Goal: Navigation & Orientation: Find specific page/section

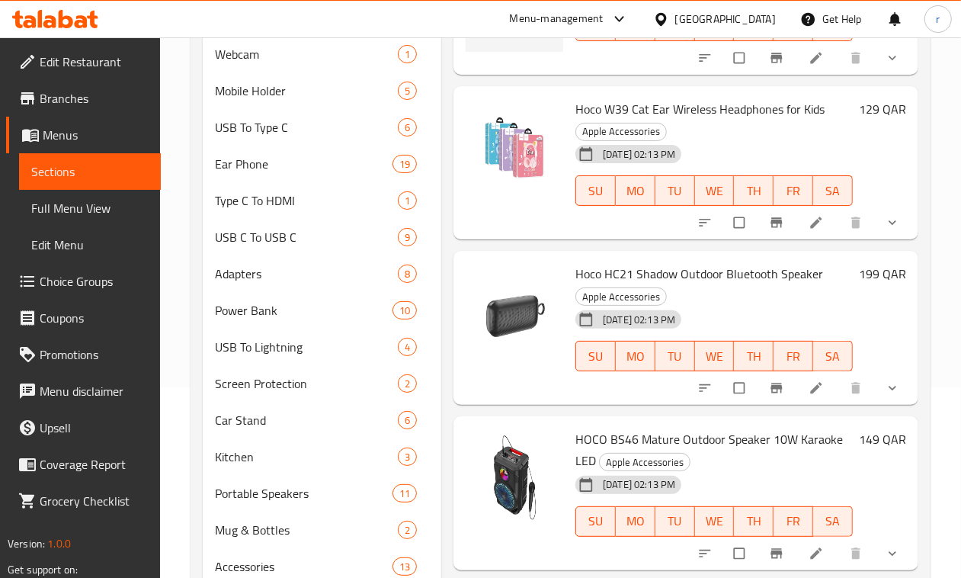
scroll to position [744, 0]
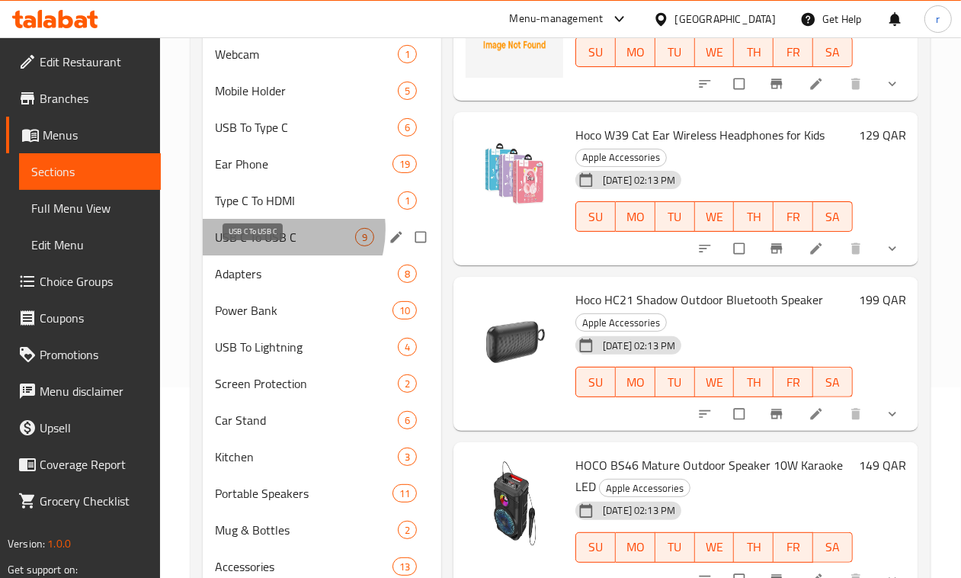
click at [275, 246] on span "USB C To USB C" at bounding box center [285, 237] width 140 height 18
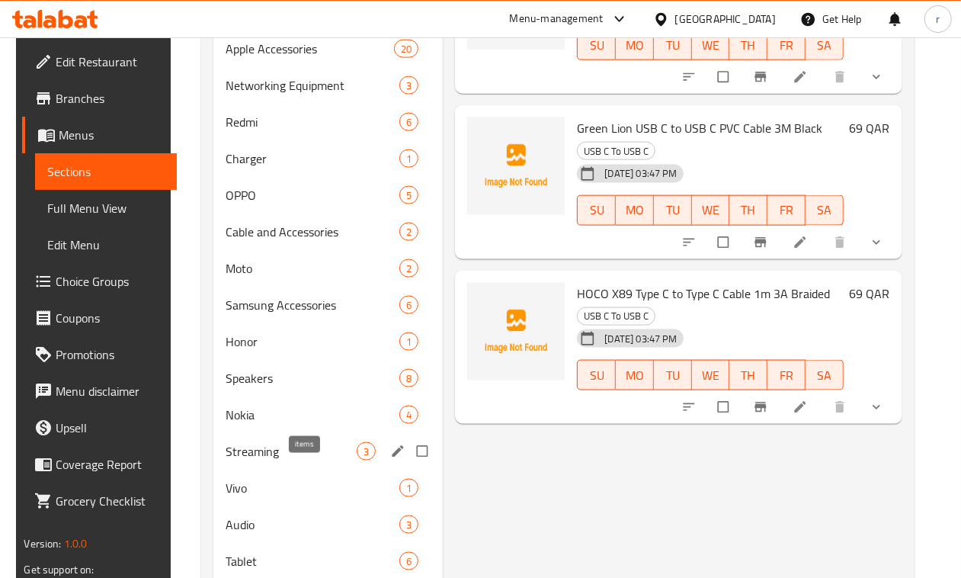
scroll to position [1238, 0]
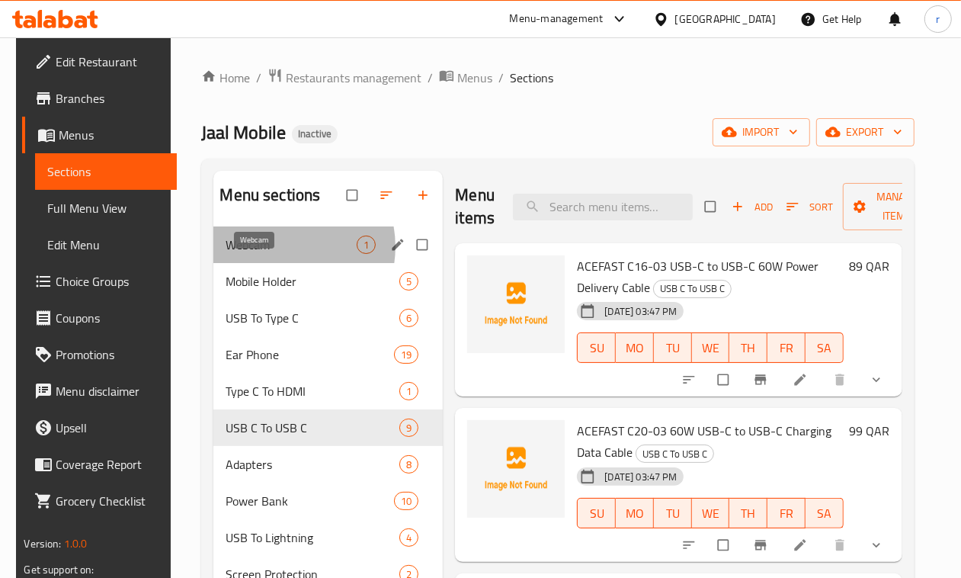
click at [269, 254] on span "Webcam" at bounding box center [291, 244] width 131 height 18
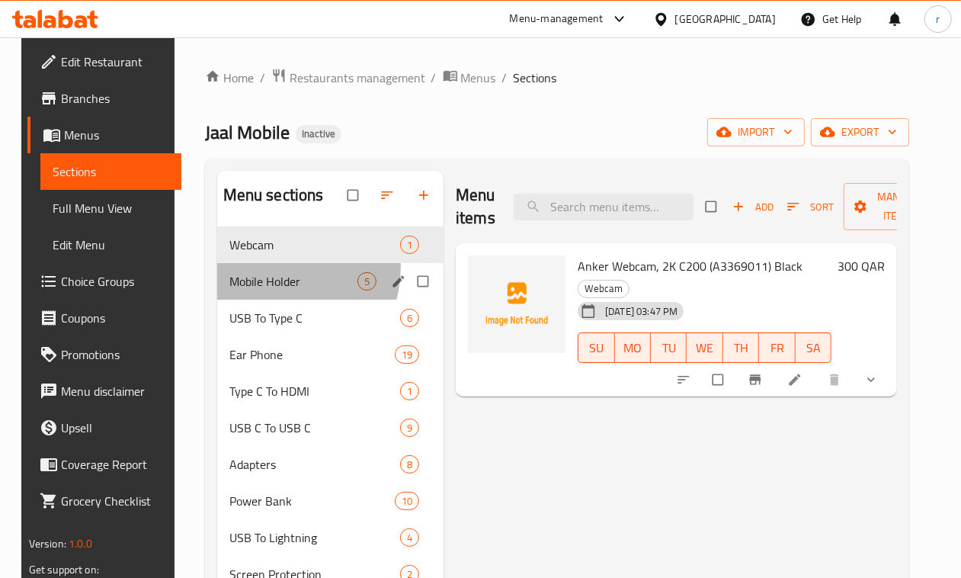
click at [259, 291] on div "Mobile Holder 5" at bounding box center [330, 281] width 227 height 37
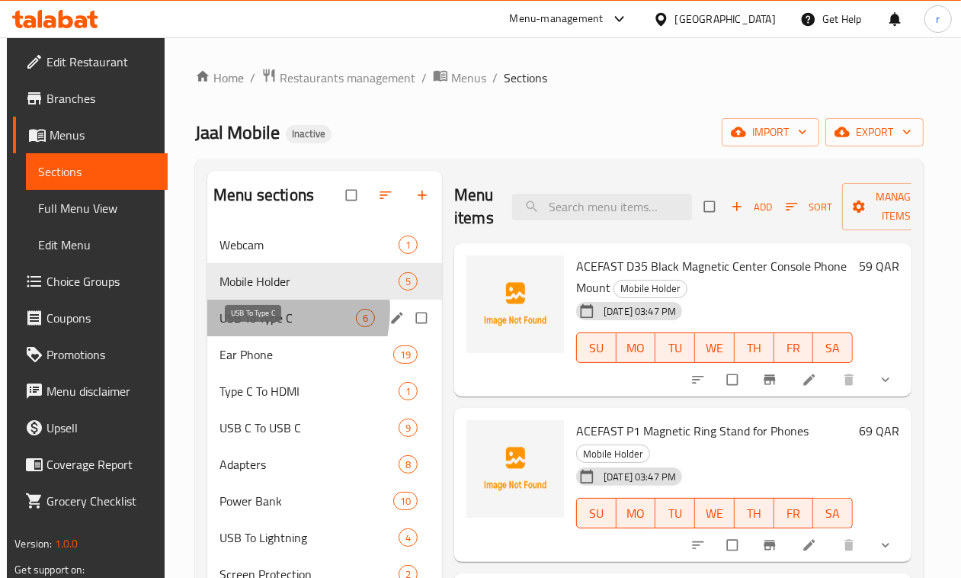
click at [249, 327] on span "USB To Type C" at bounding box center [287, 318] width 136 height 18
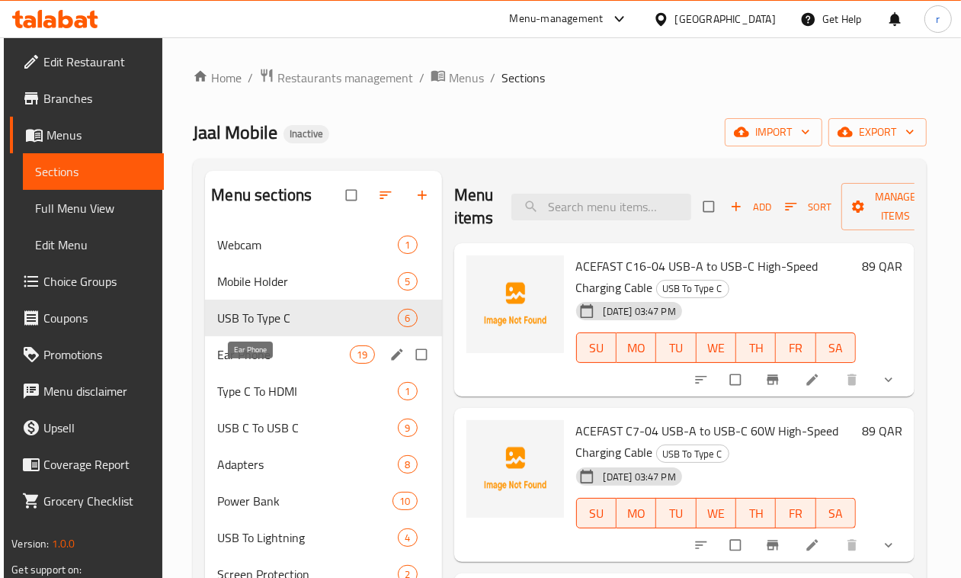
click at [249, 363] on span "Ear Phone" at bounding box center [283, 354] width 133 height 18
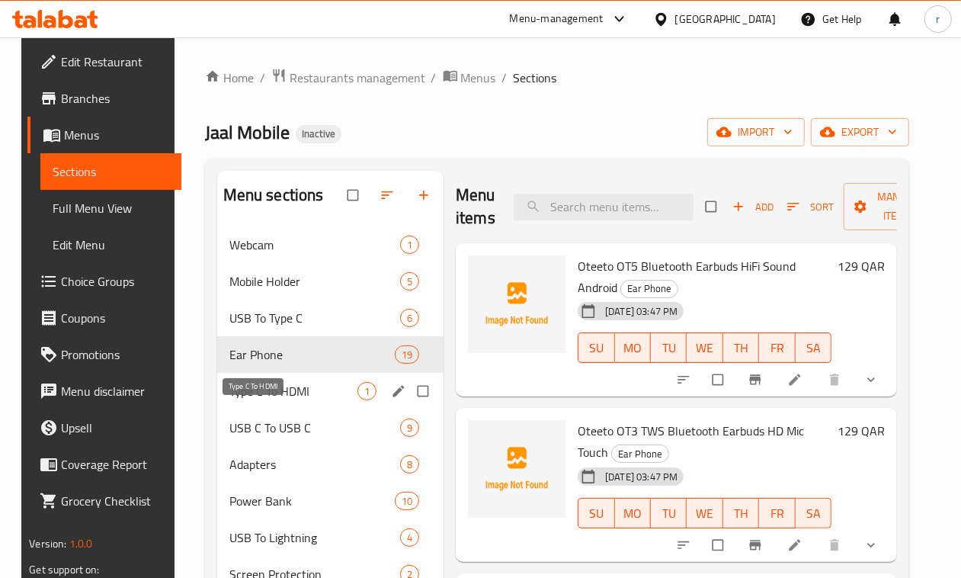
click at [242, 400] on span "Type C To HDMI" at bounding box center [293, 391] width 128 height 18
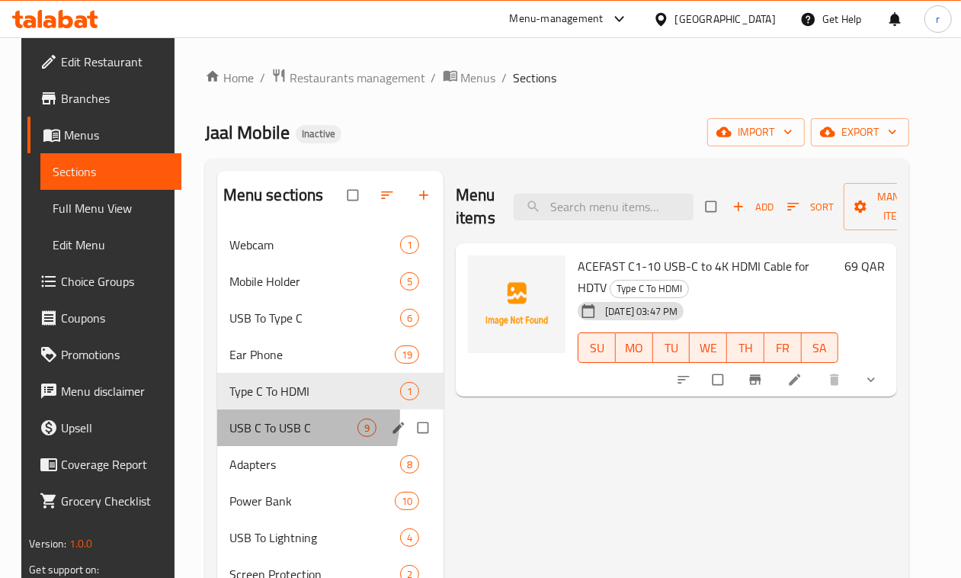
click at [240, 438] on div "USB C To USB C 9" at bounding box center [330, 427] width 227 height 37
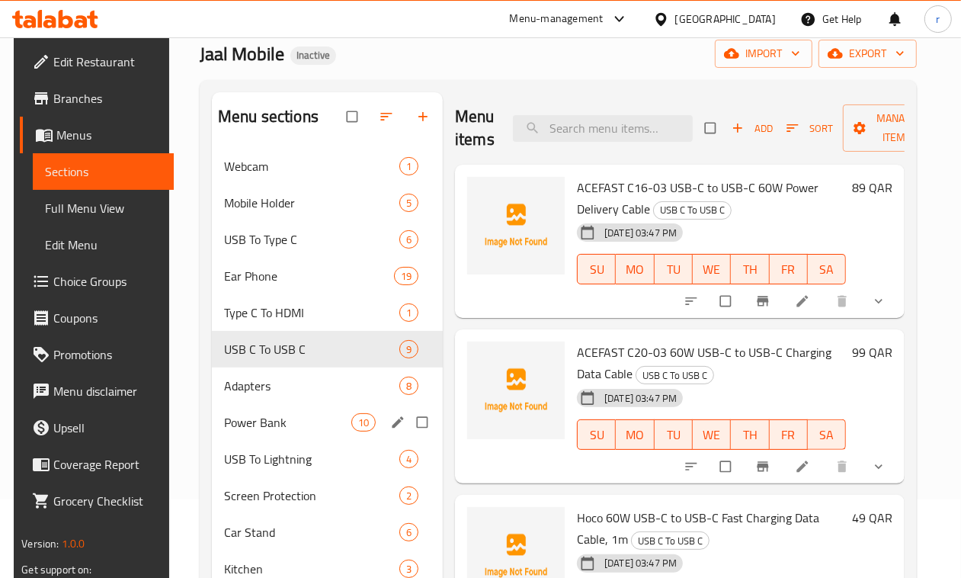
scroll to position [95, 0]
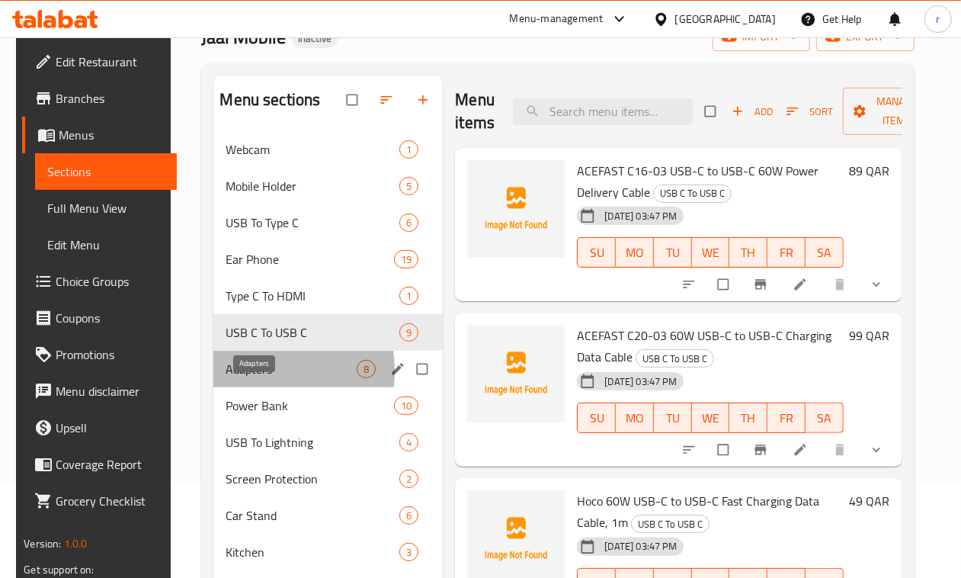
click at [241, 378] on span "Adapters" at bounding box center [291, 369] width 131 height 18
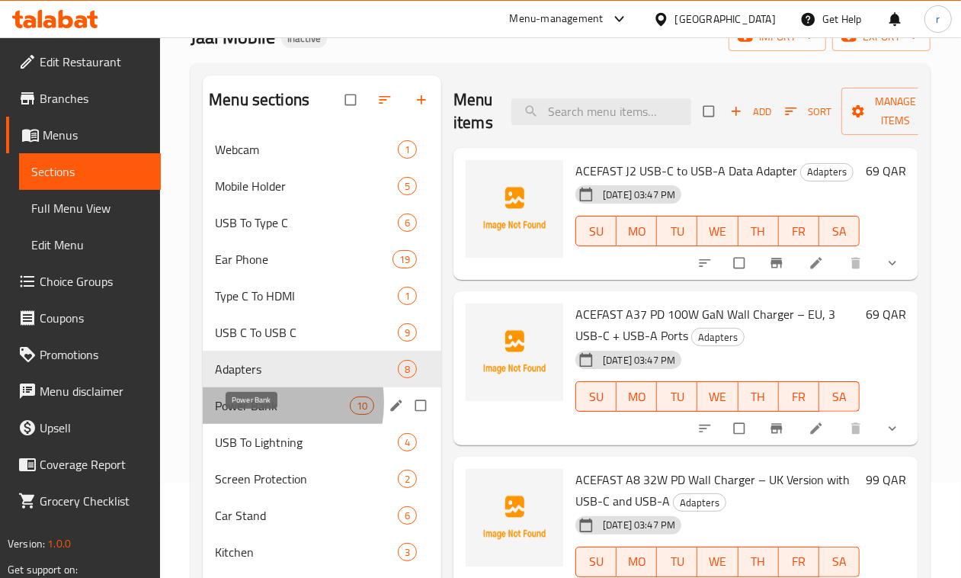
click at [246, 414] on span "Power Bank" at bounding box center [282, 405] width 135 height 18
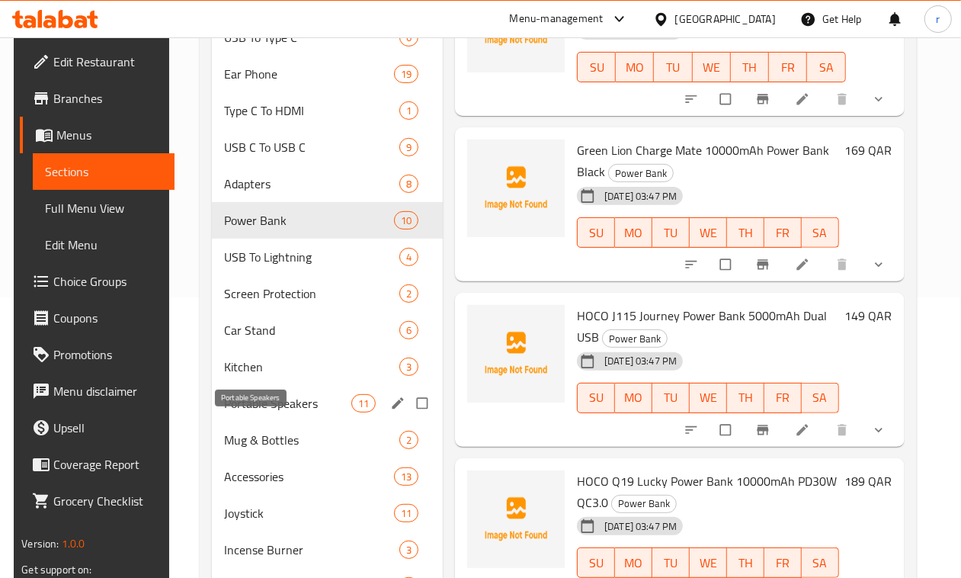
scroll to position [286, 0]
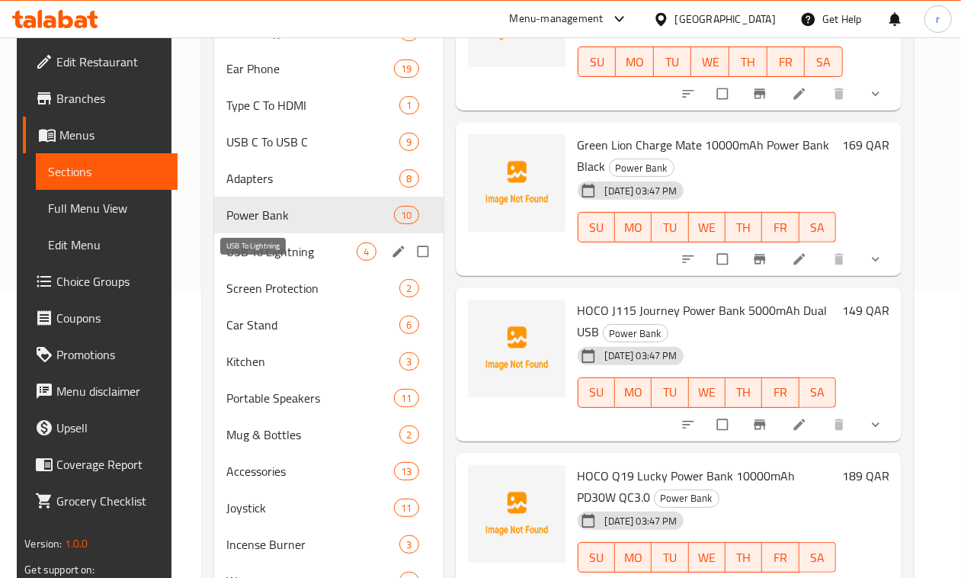
click at [238, 261] on span "USB To Lightning" at bounding box center [291, 251] width 131 height 18
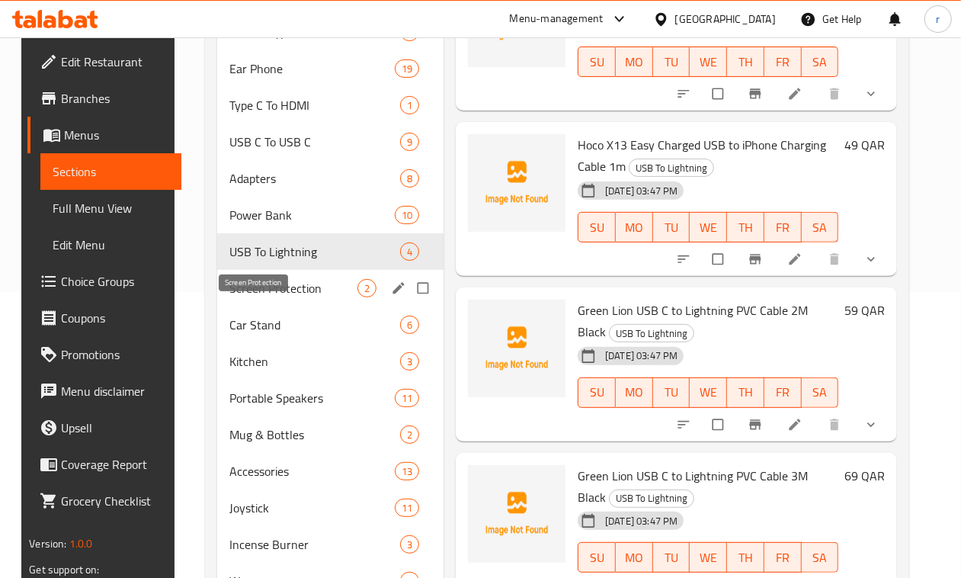
click at [253, 297] on span "Screen Protection" at bounding box center [293, 288] width 128 height 18
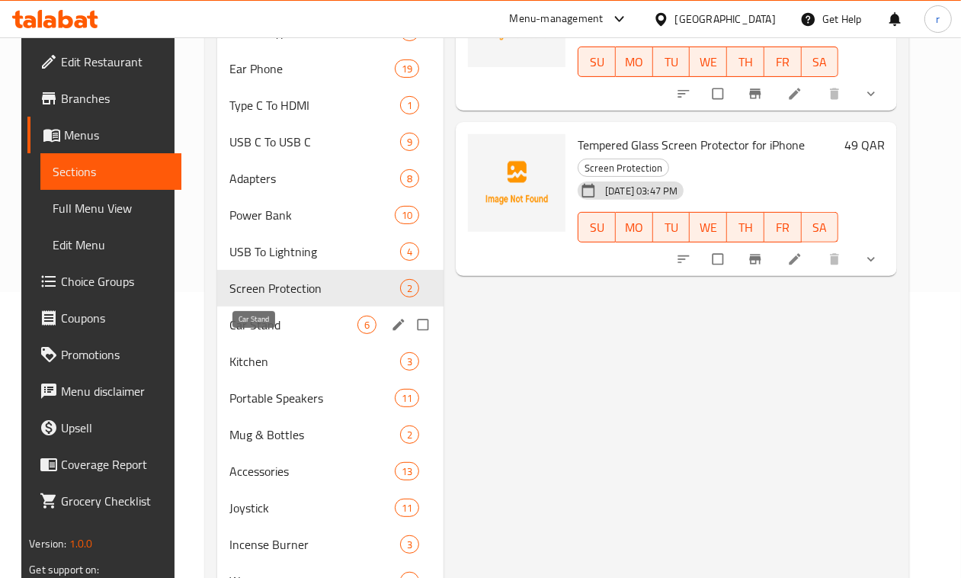
click at [246, 334] on span "Car Stand" at bounding box center [293, 324] width 128 height 18
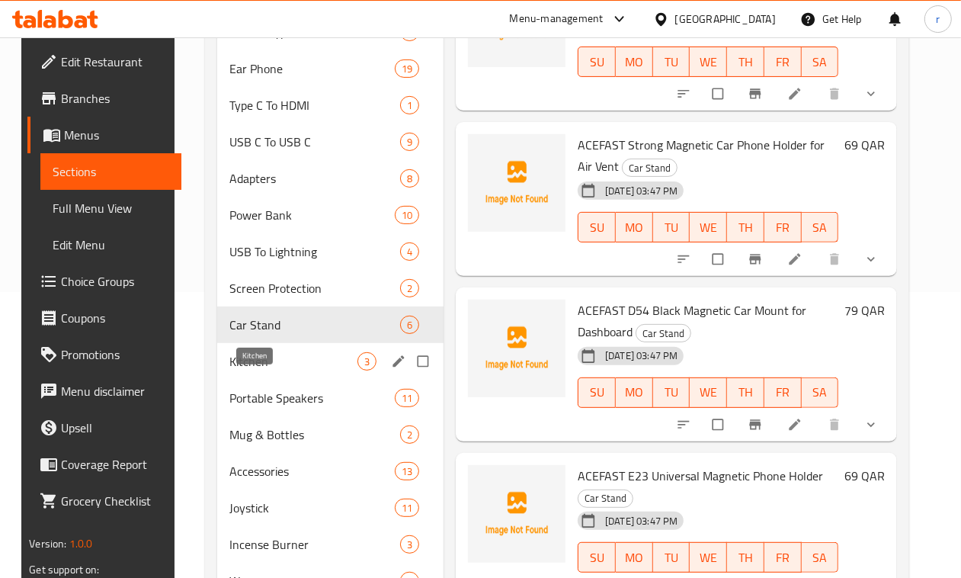
click at [232, 370] on span "Kitchen" at bounding box center [293, 361] width 128 height 18
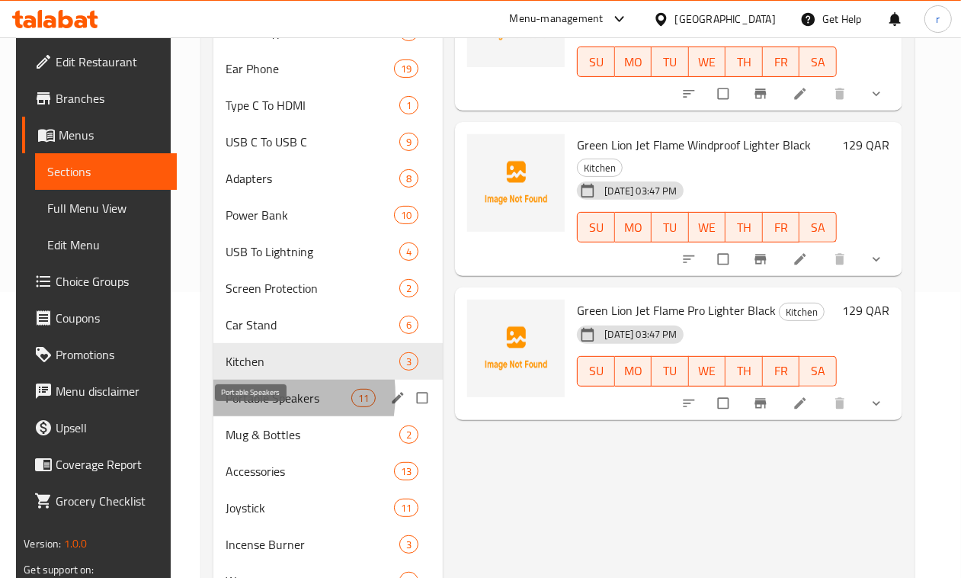
drag, startPoint x: 238, startPoint y: 418, endPoint x: 238, endPoint y: 433, distance: 15.3
click at [238, 407] on span "Portable Speakers" at bounding box center [289, 398] width 126 height 18
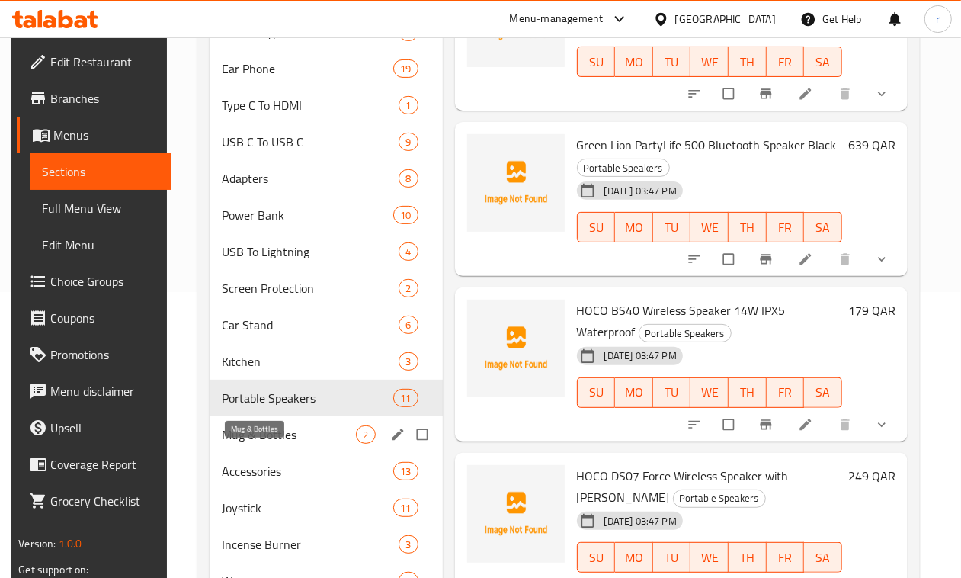
click at [235, 443] on span "Mug & Bottles" at bounding box center [289, 434] width 134 height 18
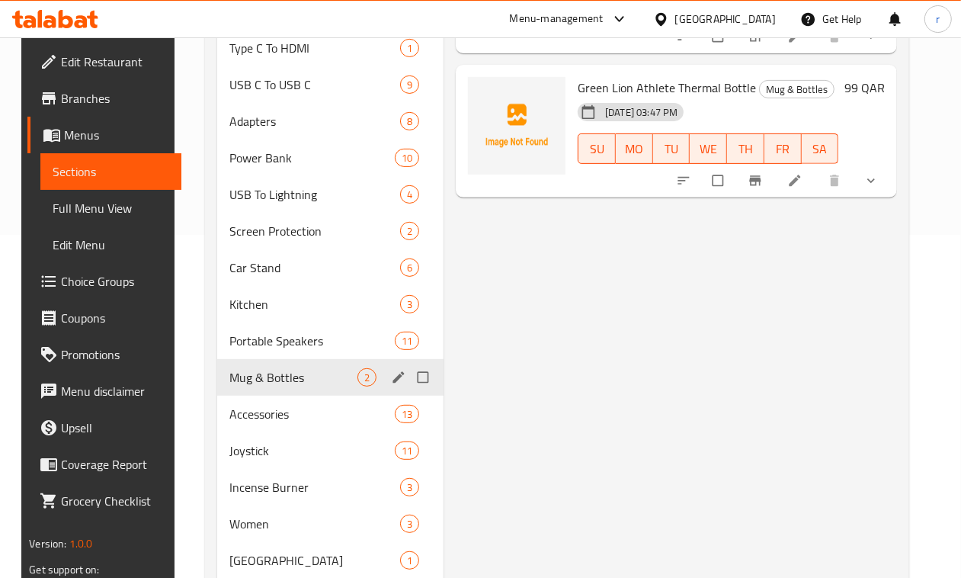
scroll to position [381, 0]
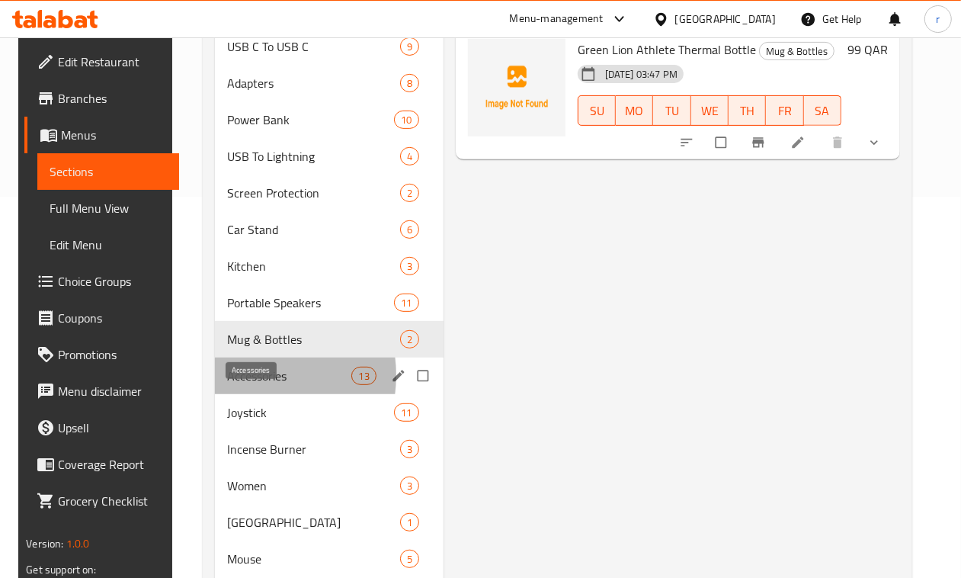
click at [234, 385] on span "Accessories" at bounding box center [289, 375] width 124 height 18
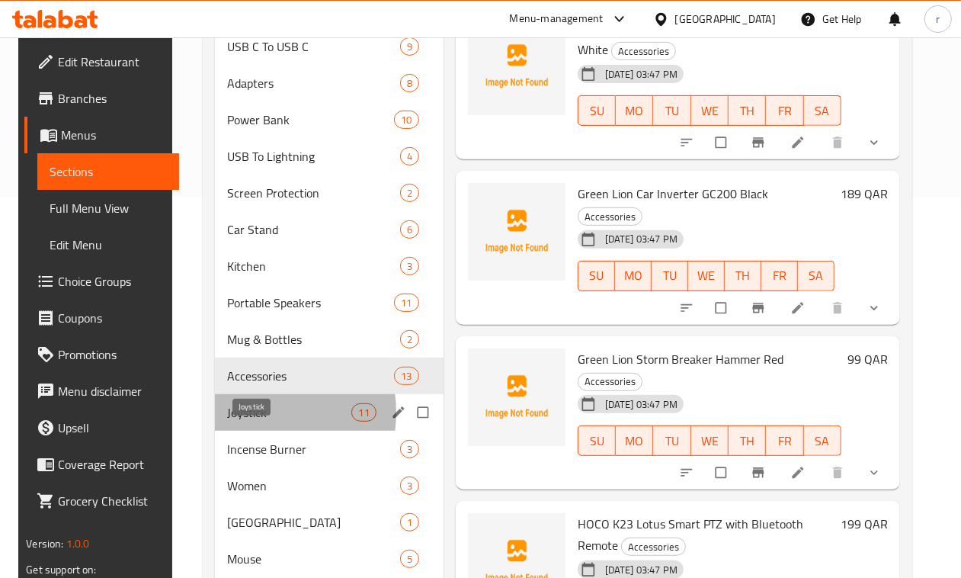
click at [244, 421] on span "Joystick" at bounding box center [289, 412] width 124 height 18
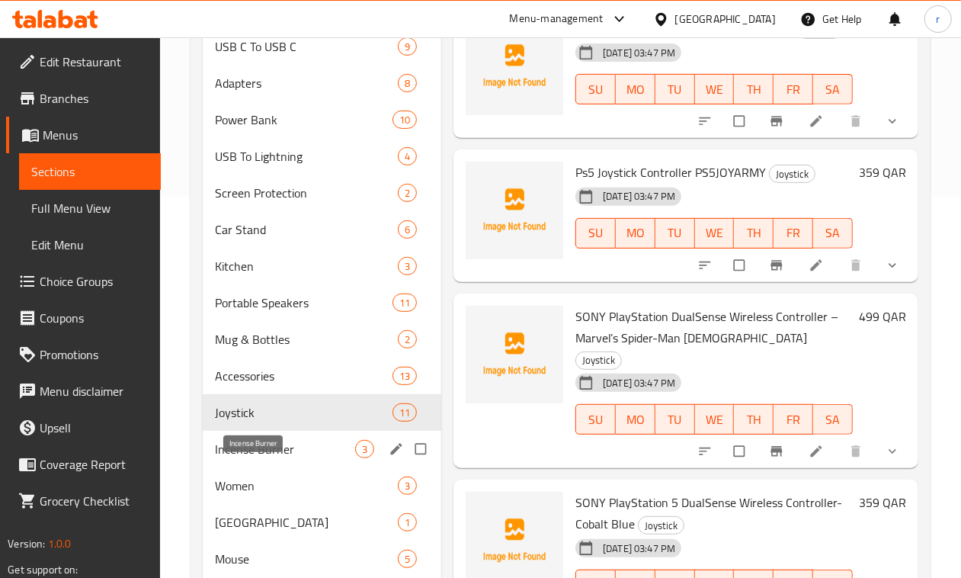
click at [245, 458] on span "Incense Burner" at bounding box center [285, 449] width 140 height 18
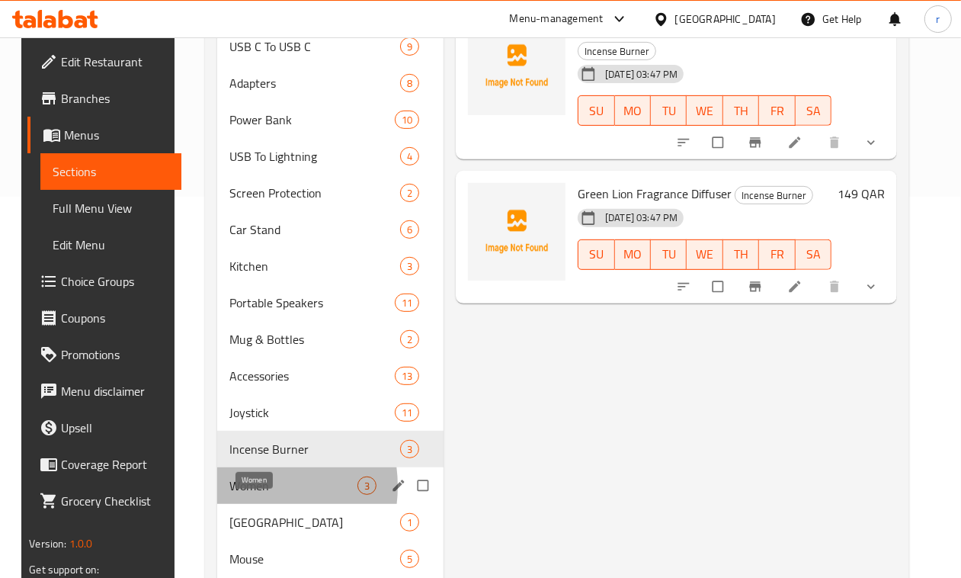
click at [233, 494] on span "Women" at bounding box center [293, 485] width 128 height 18
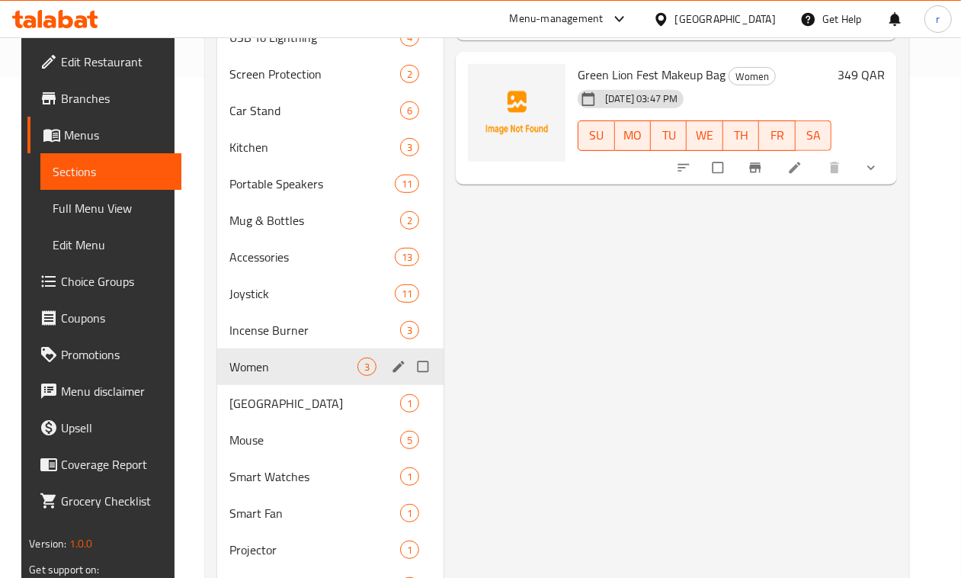
scroll to position [571, 0]
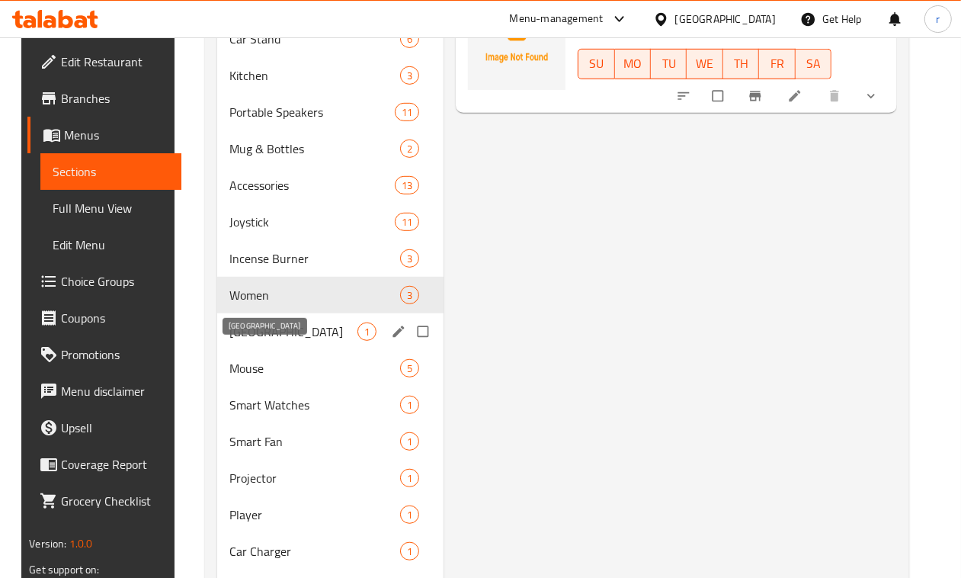
click at [244, 341] on span "[GEOGRAPHIC_DATA]" at bounding box center [293, 331] width 128 height 18
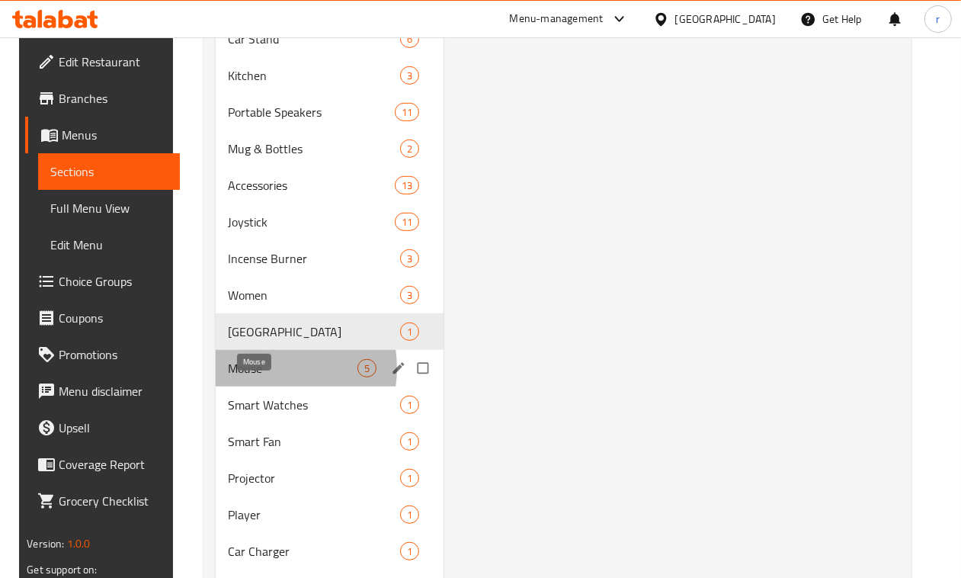
click at [250, 377] on span "Mouse" at bounding box center [293, 368] width 130 height 18
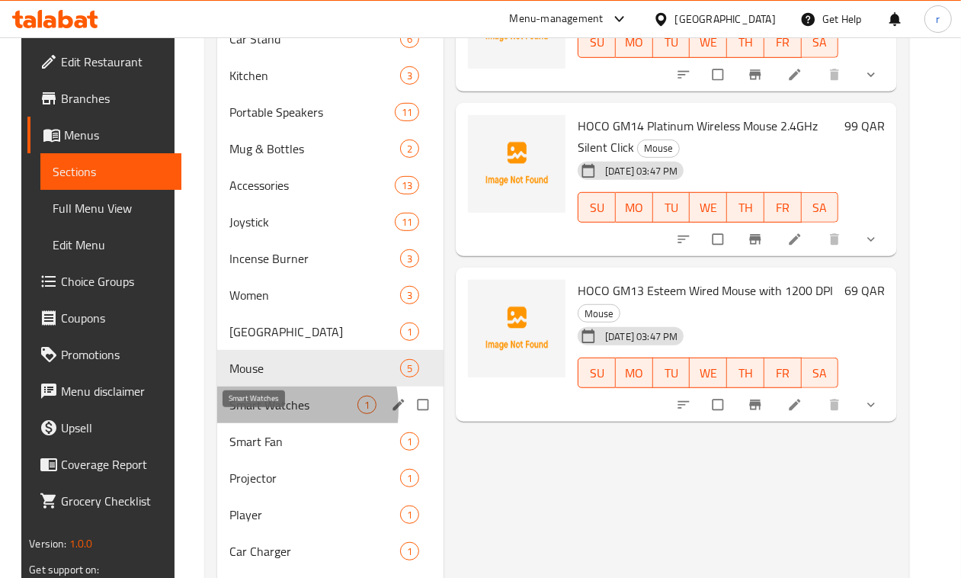
click at [253, 414] on span "Smart Watches" at bounding box center [293, 404] width 128 height 18
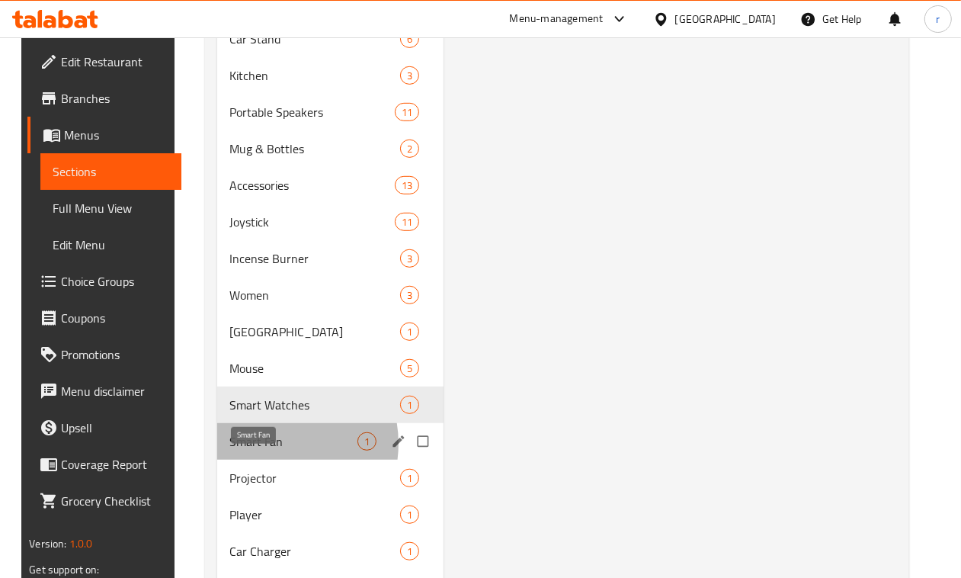
click at [254, 450] on span "Smart Fan" at bounding box center [293, 441] width 128 height 18
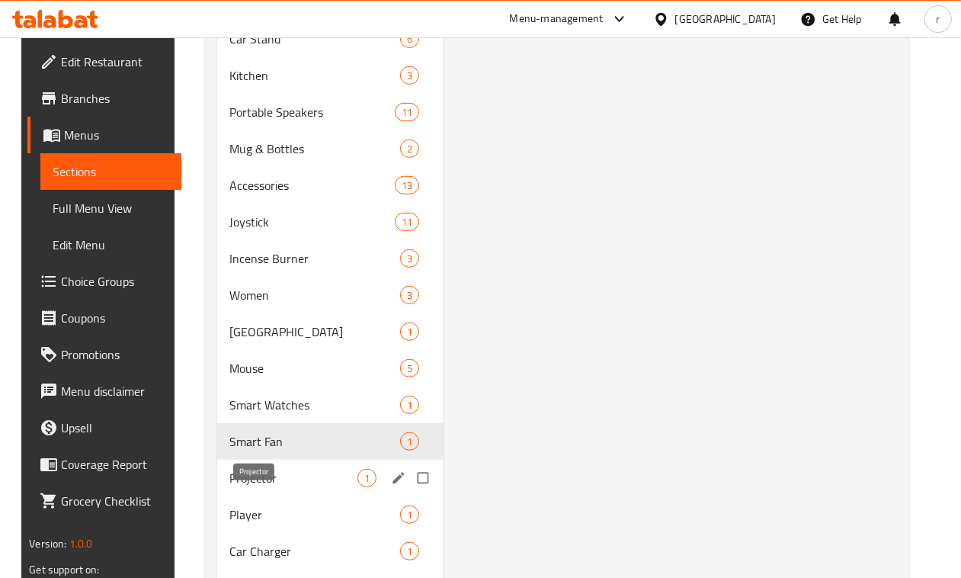
click at [242, 487] on span "Projector" at bounding box center [293, 478] width 128 height 18
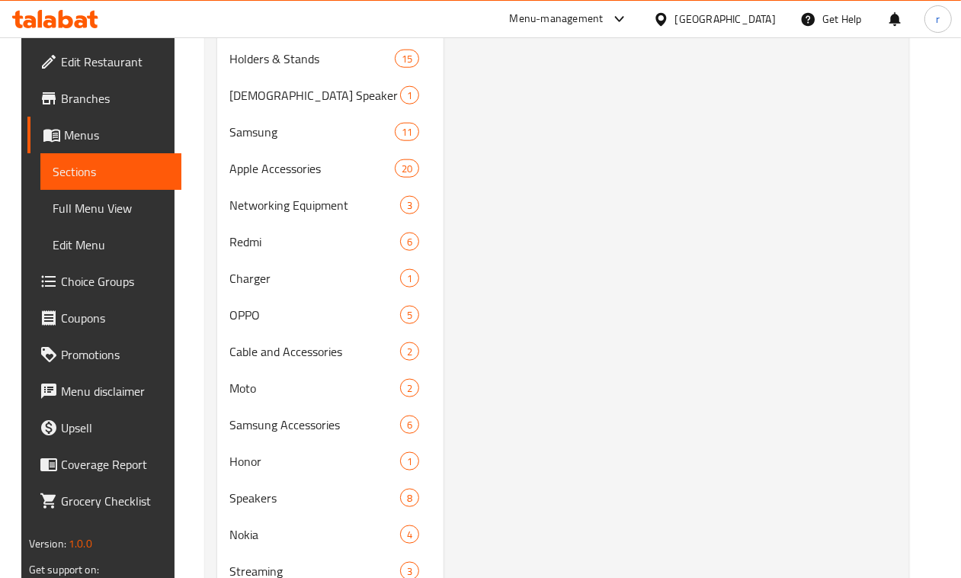
scroll to position [1333, 0]
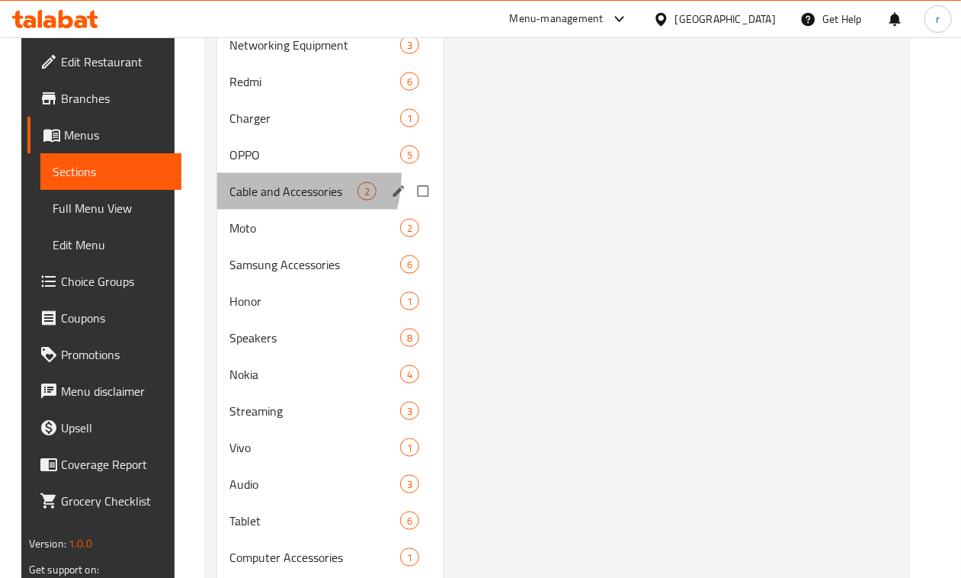
click at [249, 196] on div "Cable and Accessories 2" at bounding box center [330, 191] width 227 height 37
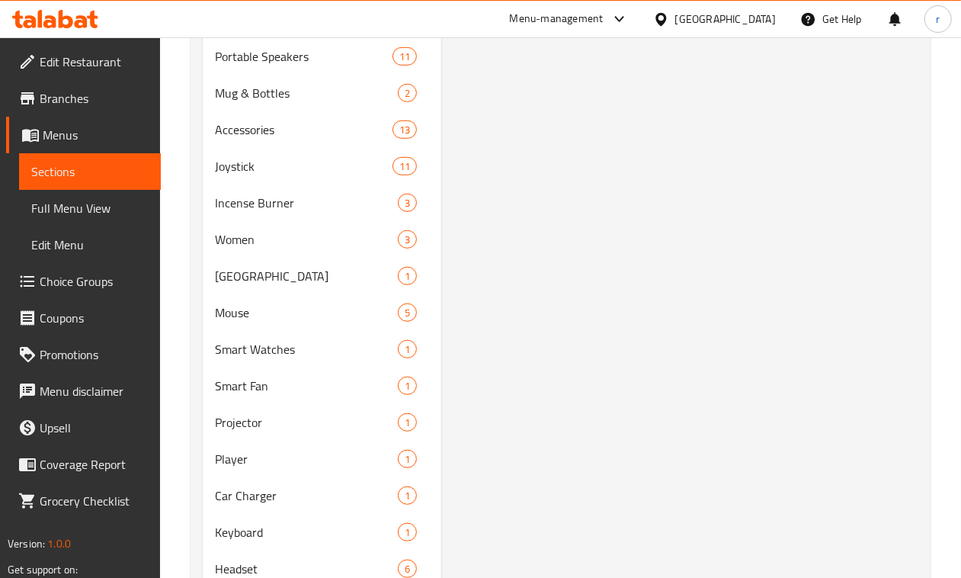
scroll to position [762, 0]
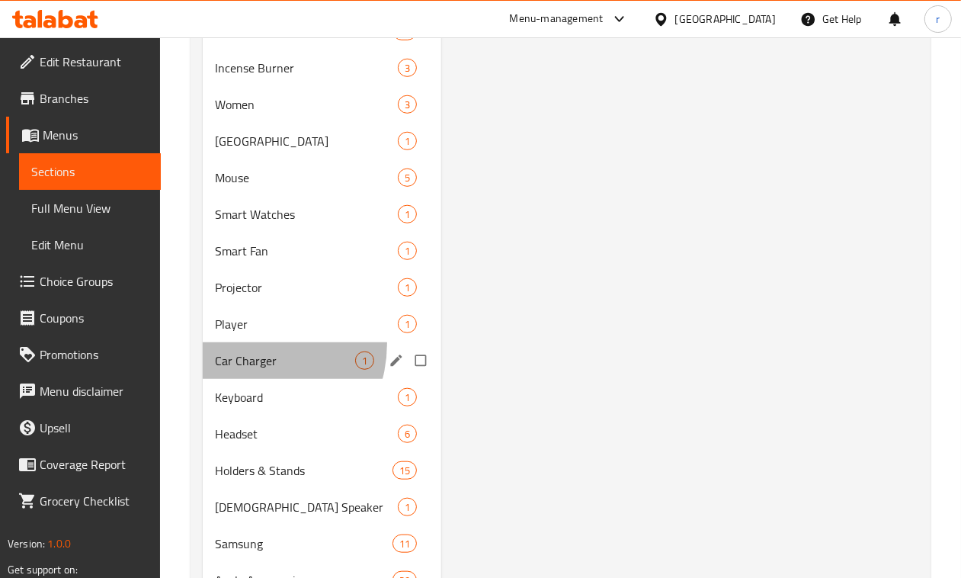
click at [248, 366] on div "Car Charger 1" at bounding box center [322, 360] width 238 height 37
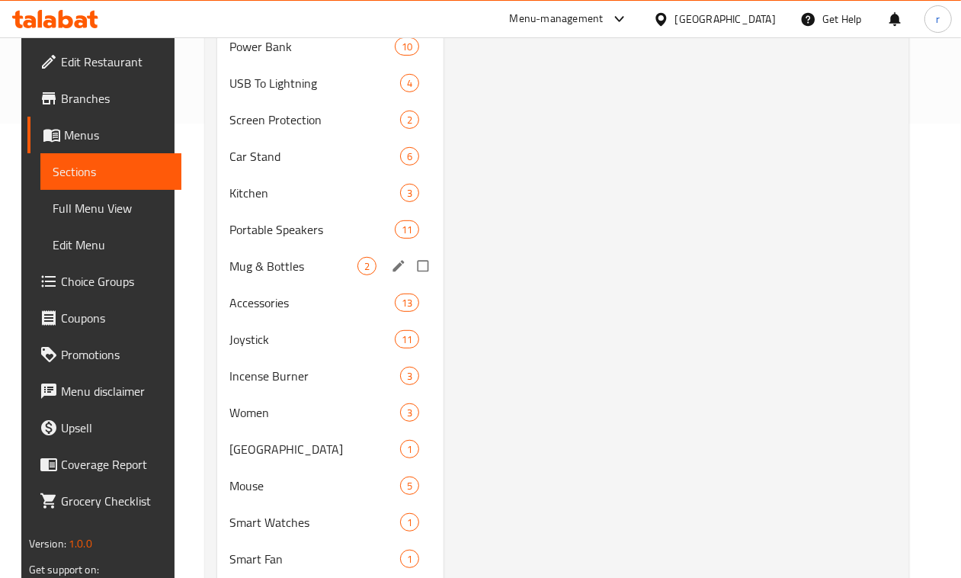
scroll to position [571, 0]
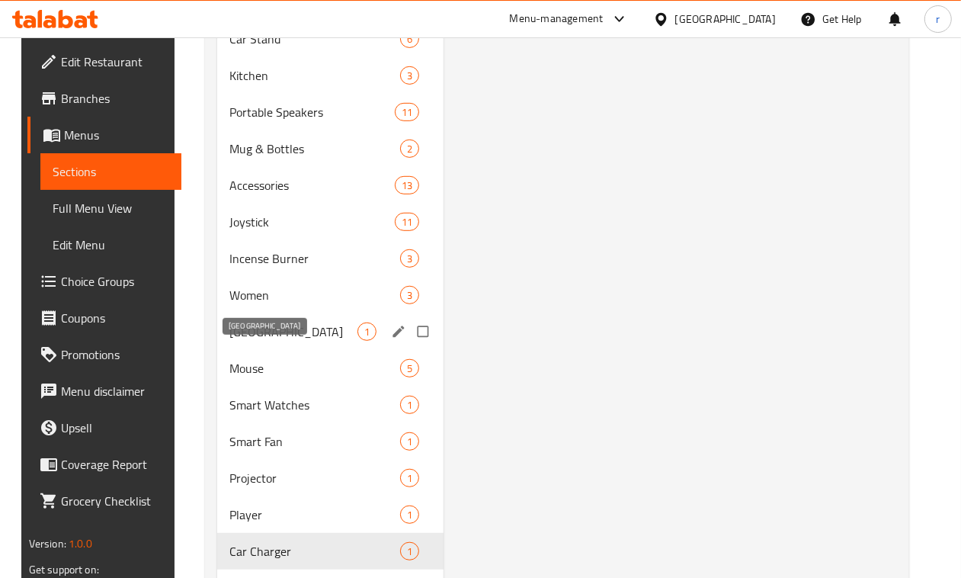
click at [258, 341] on span "[GEOGRAPHIC_DATA]" at bounding box center [293, 331] width 128 height 18
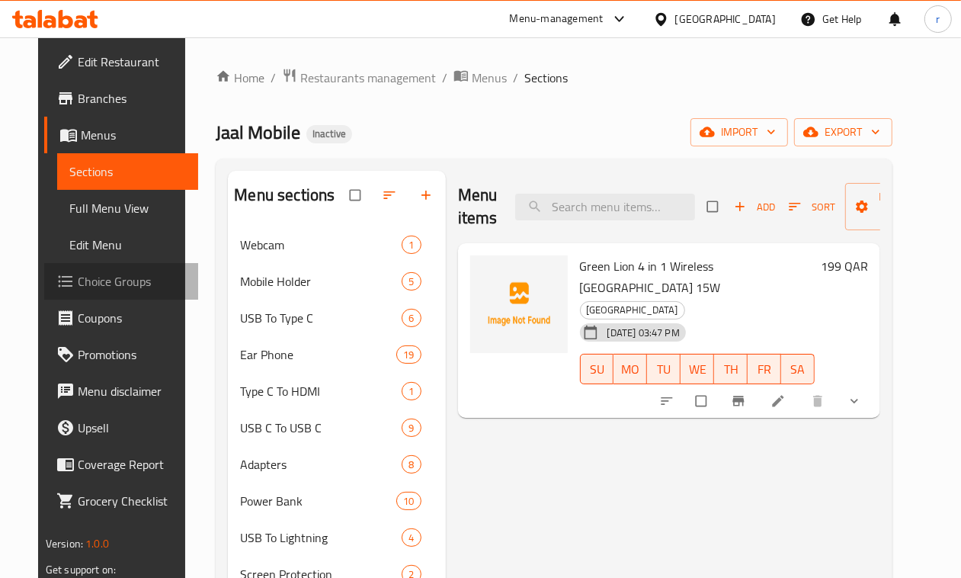
click at [78, 286] on span "Choice Groups" at bounding box center [132, 281] width 109 height 18
